Goal: Task Accomplishment & Management: Complete application form

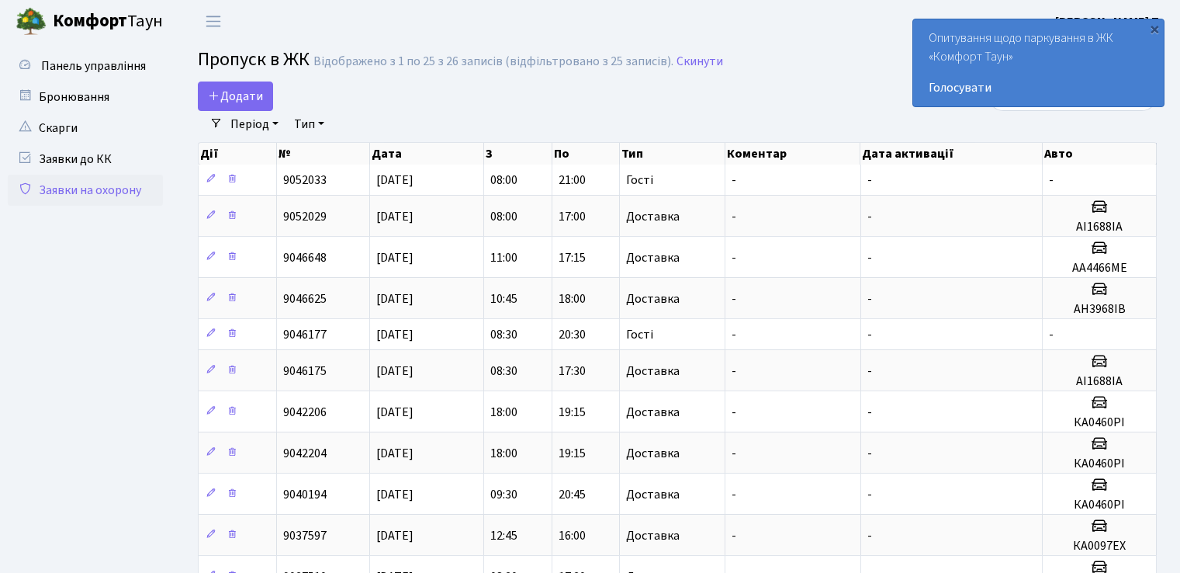
select select "25"
click at [257, 96] on span "Додати" at bounding box center [235, 96] width 55 height 17
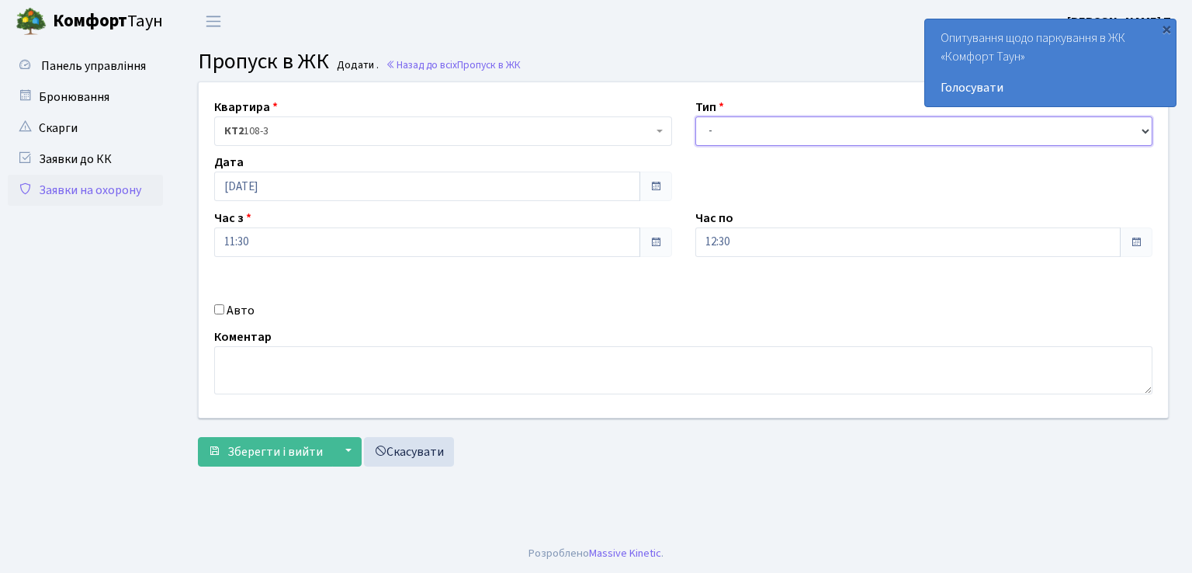
click at [794, 136] on select "- Доставка Таксі Гості Сервіс" at bounding box center [924, 130] width 458 height 29
select select "1"
click at [695, 116] on select "- Доставка Таксі Гості Сервіс" at bounding box center [924, 130] width 458 height 29
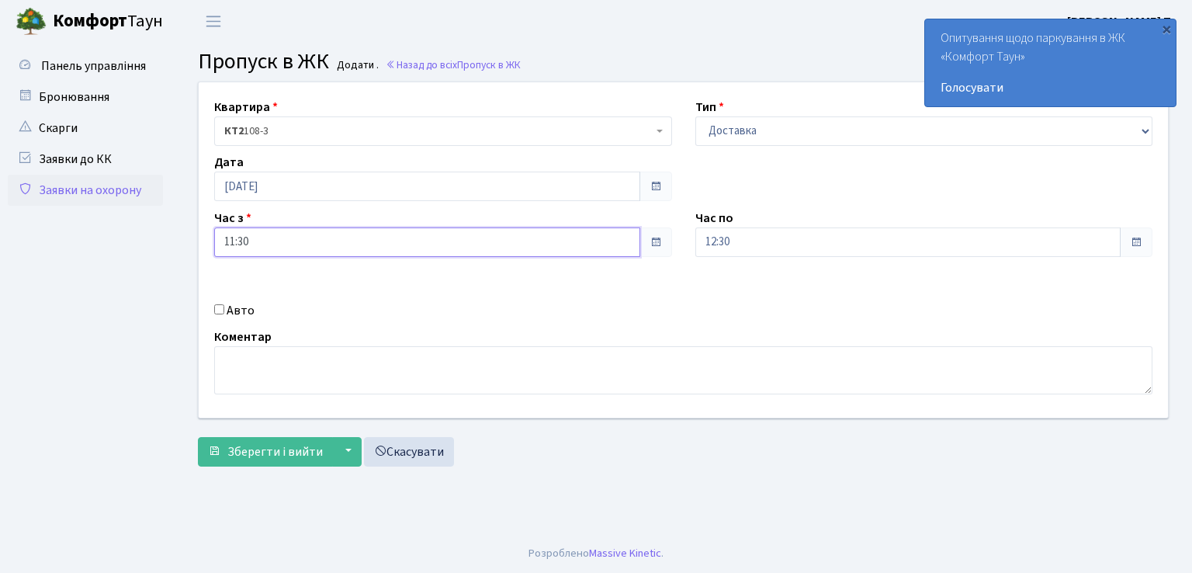
click at [301, 244] on input "11:30" at bounding box center [427, 241] width 426 height 29
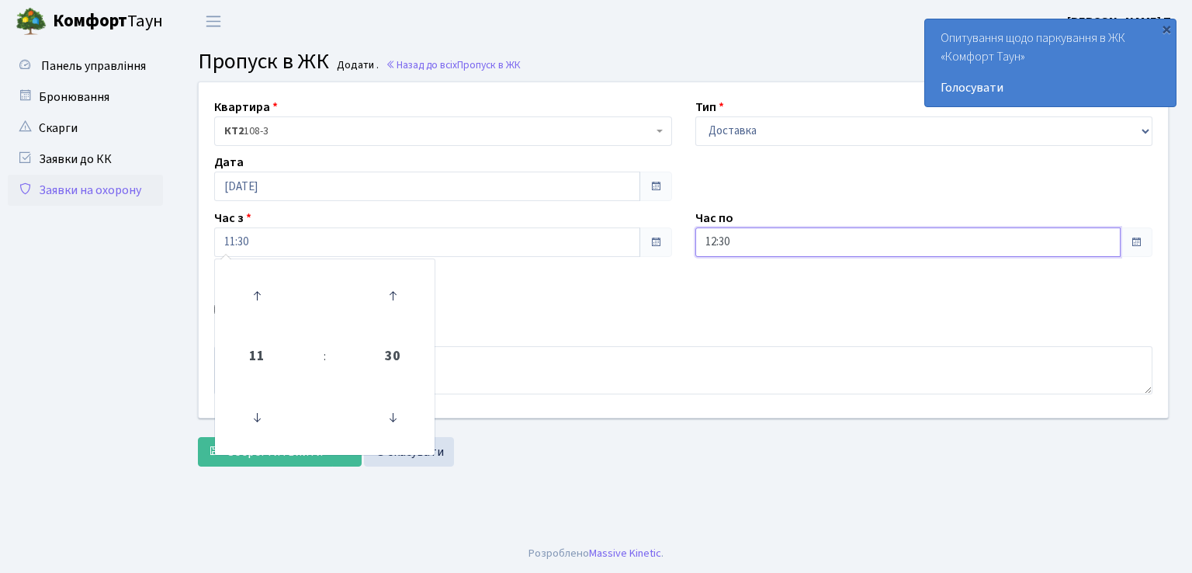
click at [801, 240] on input "12:30" at bounding box center [908, 241] width 426 height 29
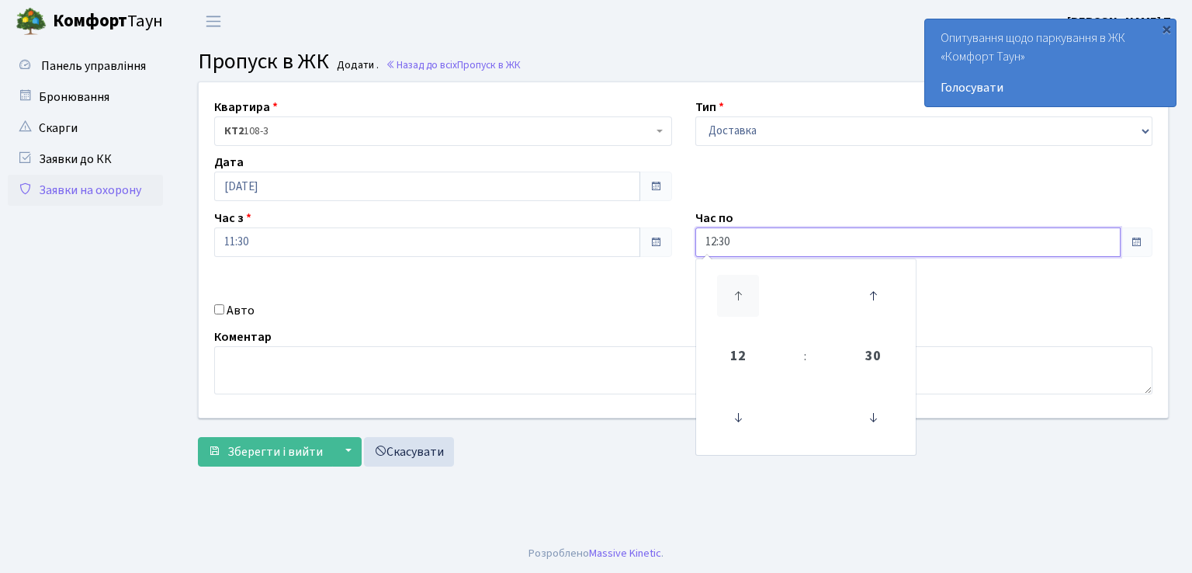
click at [736, 298] on icon at bounding box center [738, 296] width 42 height 42
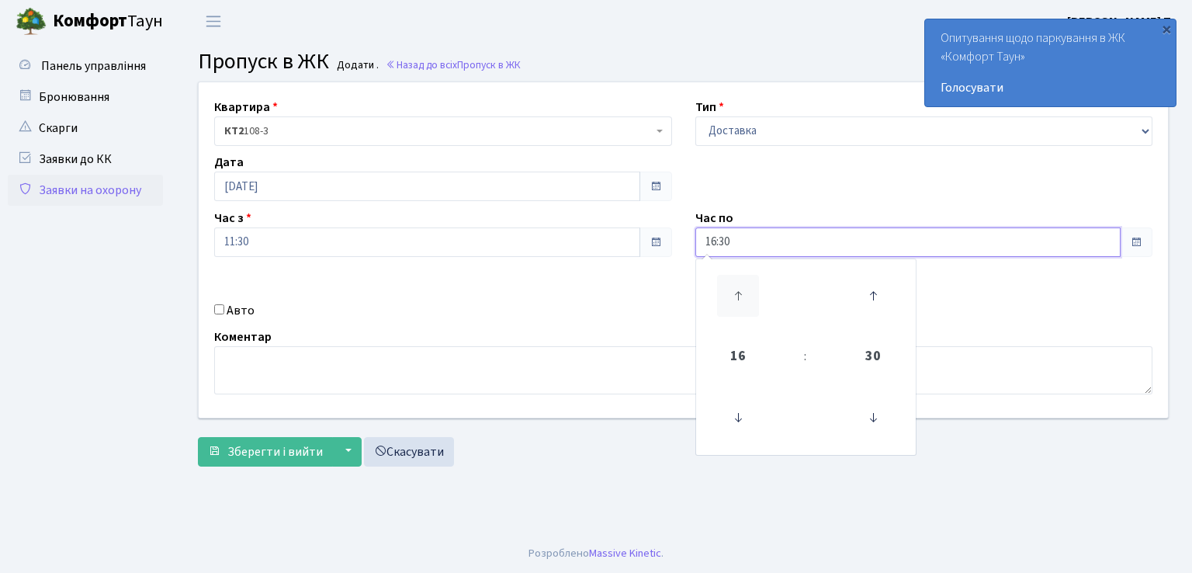
type input "17:30"
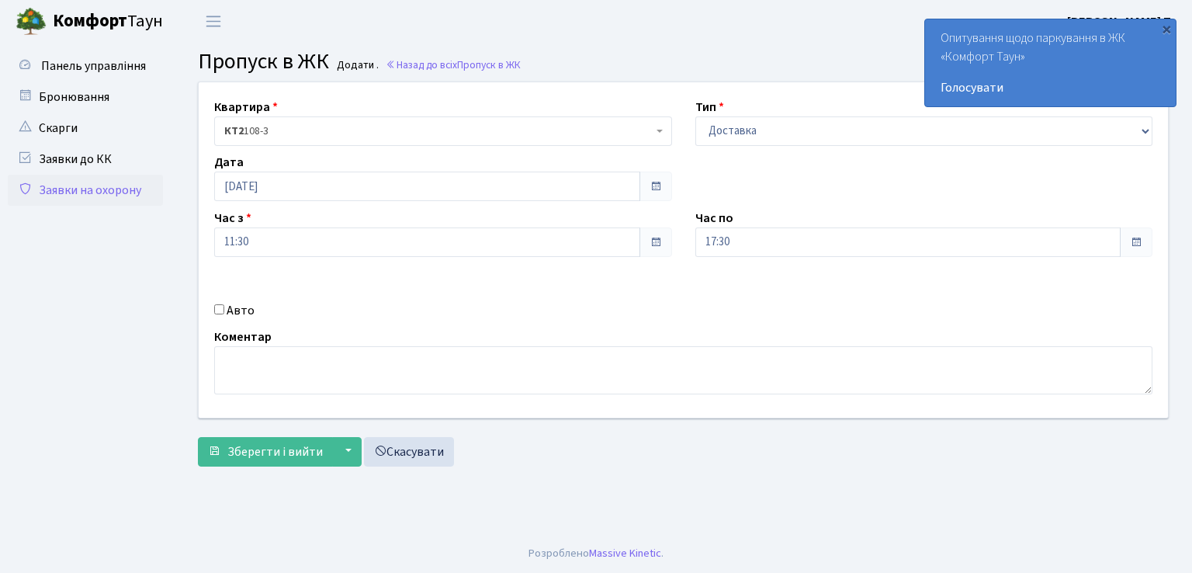
click at [217, 311] on input "Авто" at bounding box center [219, 309] width 10 height 10
checkbox input "true"
click at [744, 297] on input "text" at bounding box center [924, 296] width 458 height 29
type input "АН3968ІВ"
click at [243, 446] on span "Зберегти і вийти" at bounding box center [274, 451] width 95 height 17
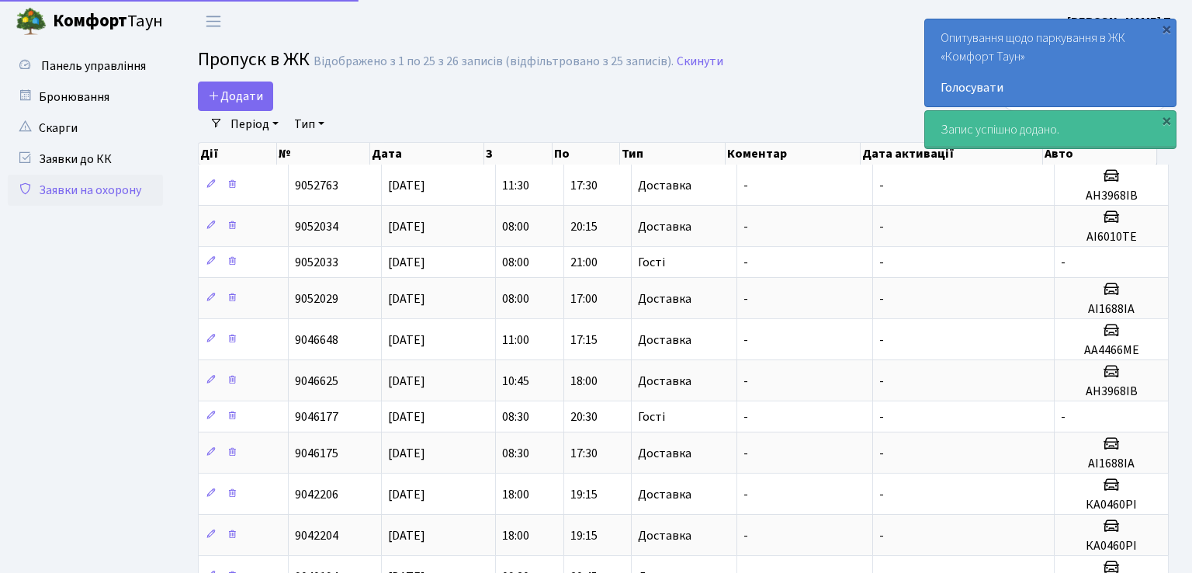
select select "25"
